Goal: Task Accomplishment & Management: Complete application form

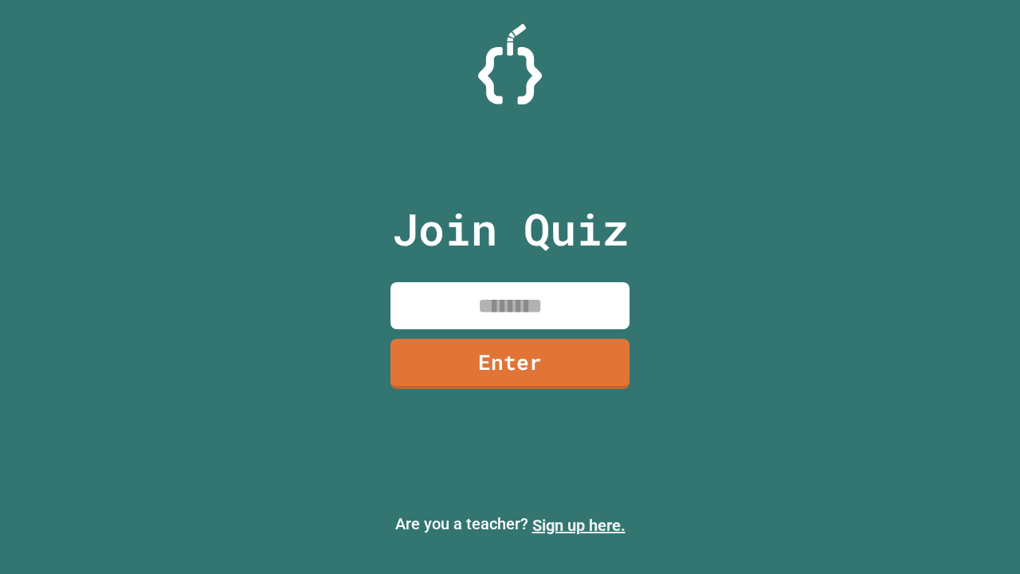
click at [578, 525] on link "Sign up here." at bounding box center [578, 525] width 93 height 19
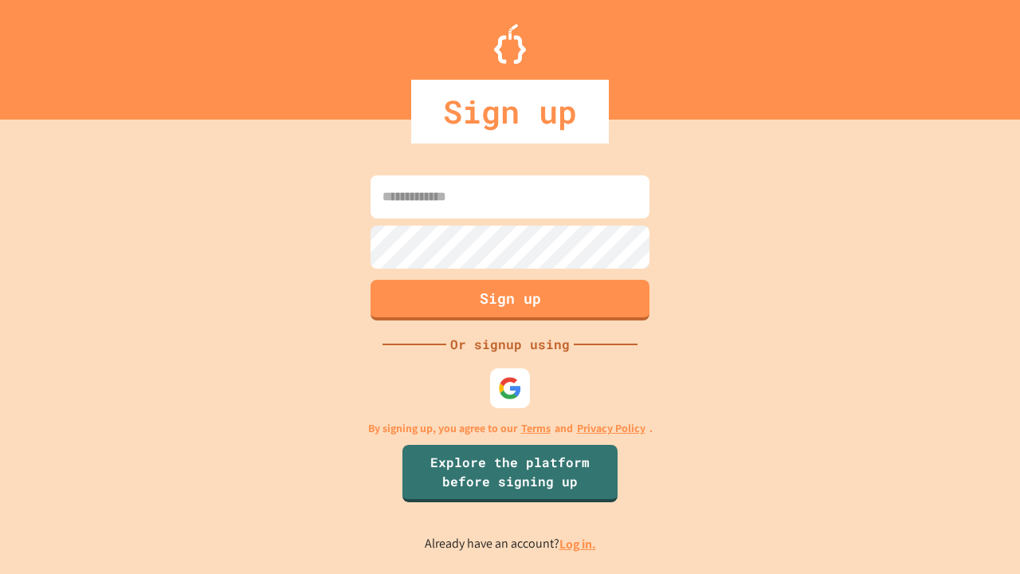
click at [578, 543] on link "Log in." at bounding box center [577, 543] width 37 height 17
